Goal: Task Accomplishment & Management: Use online tool/utility

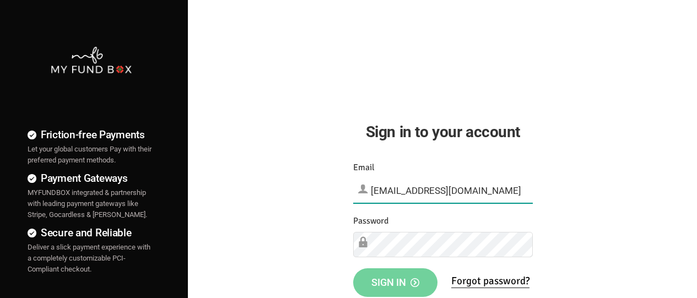
type input "[EMAIL_ADDRESS][DOMAIN_NAME]"
click at [395, 282] on span "Sign in" at bounding box center [396, 283] width 48 height 12
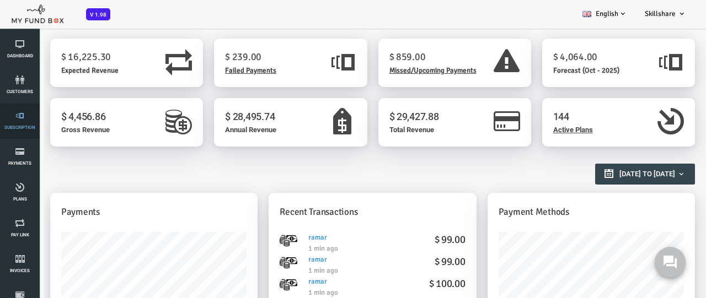
click at [20, 121] on link "Subscription" at bounding box center [19, 121] width 33 height 35
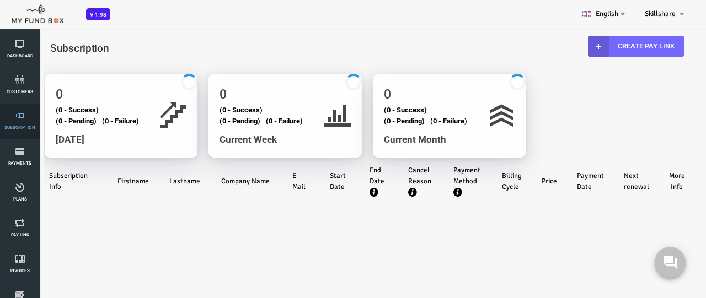
select select "100"
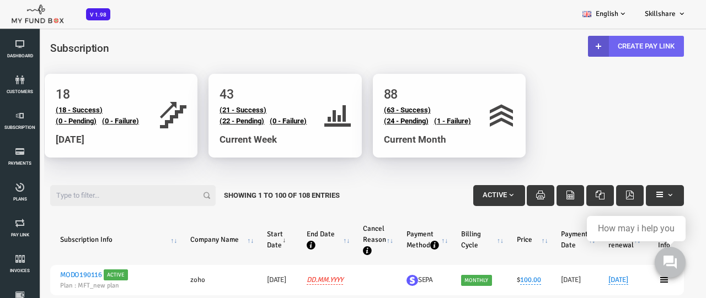
click at [606, 46] on link "Create Pay Link" at bounding box center [608, 46] width 96 height 21
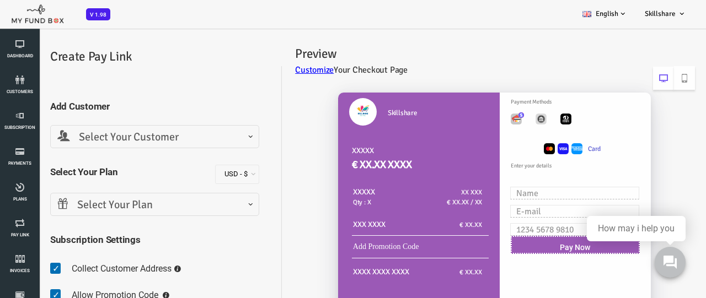
click at [126, 137] on span "Select Your Customer" at bounding box center [126, 137] width 195 height 17
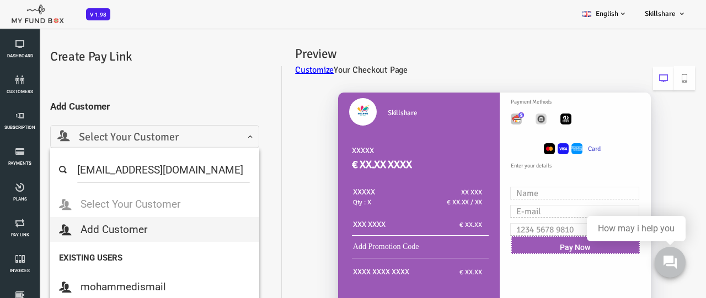
type input "mftmail2box@mailinator.com"
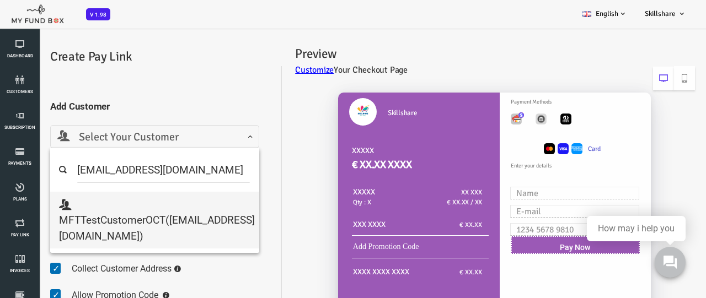
select select "mftmail2box@mailinator.com"
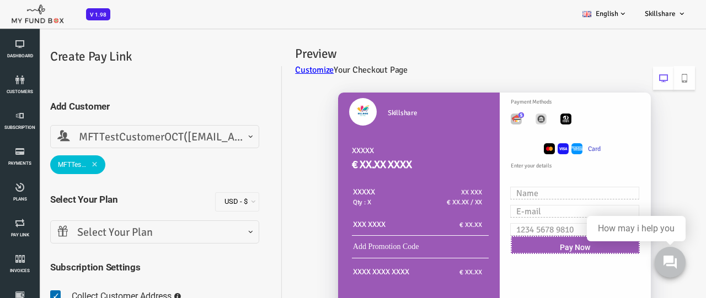
click at [126, 232] on span "Select Your Plan" at bounding box center [126, 232] width 195 height 17
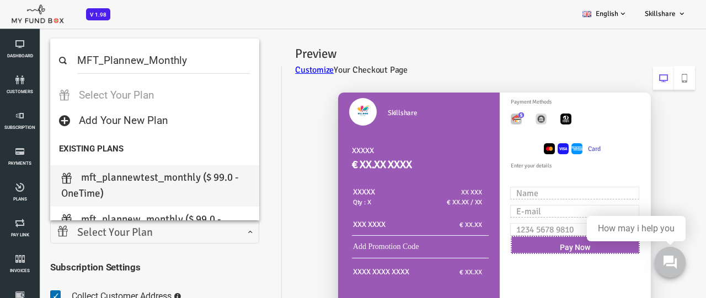
select select "MFT_Plannew_Monthly"
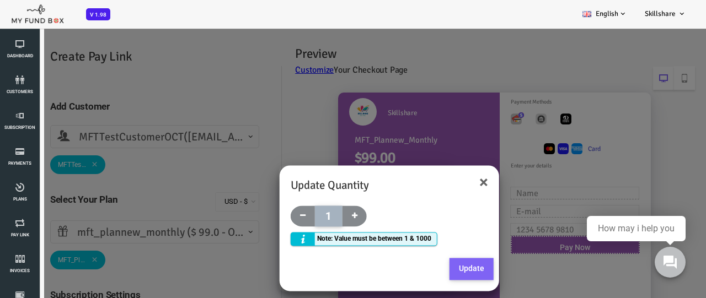
click at [442, 269] on button "Update" at bounding box center [443, 270] width 44 height 22
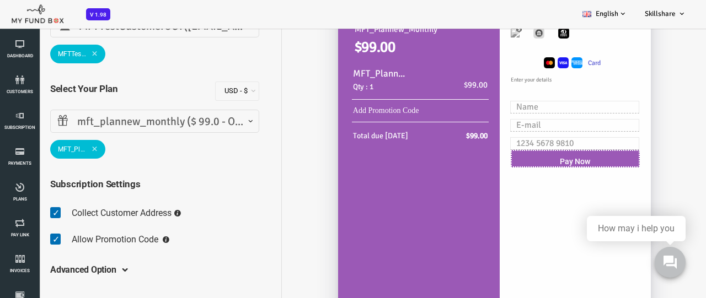
scroll to position [28, 0]
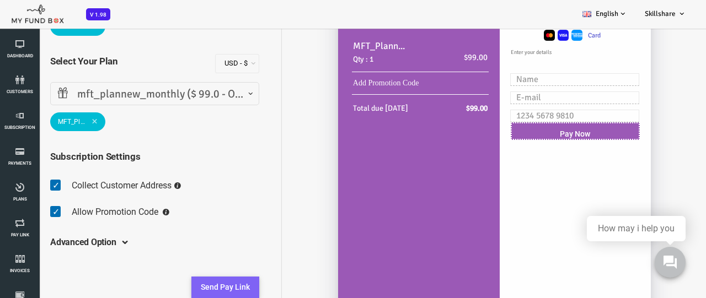
click at [197, 287] on button "Send Pay Link" at bounding box center [197, 288] width 68 height 22
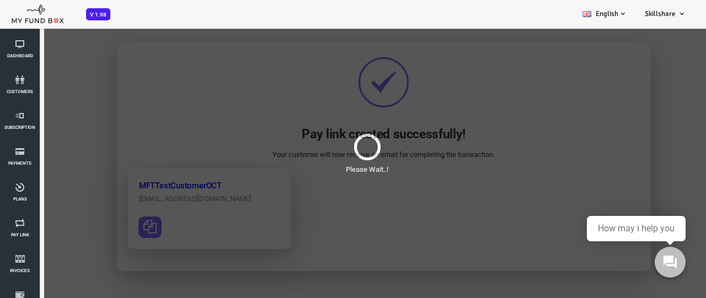
scroll to position [0, 0]
